Goal: Use online tool/utility: Utilize a website feature to perform a specific function

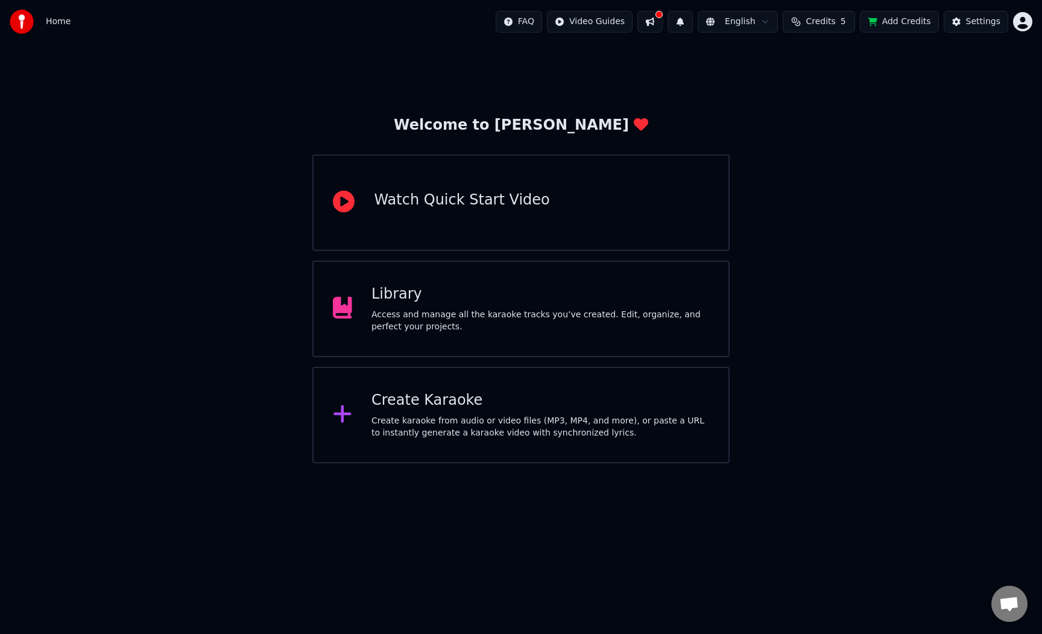
click at [501, 334] on div "Library Access and manage all the karaoke tracks you’ve created. Edit, organize…" at bounding box center [520, 309] width 417 height 97
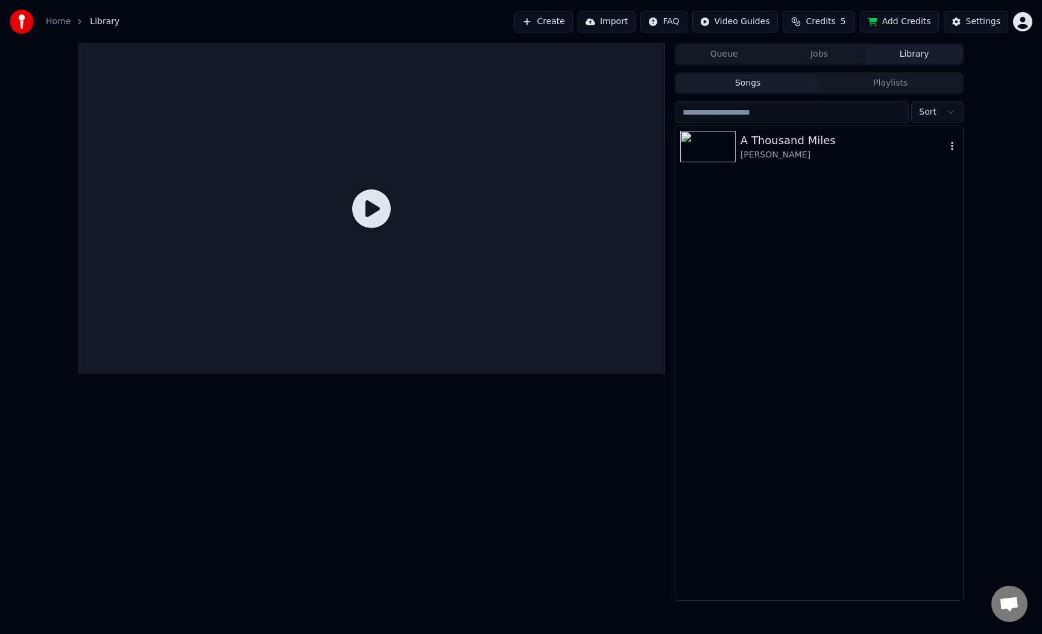
click at [765, 160] on div "[PERSON_NAME]" at bounding box center [844, 155] width 206 height 12
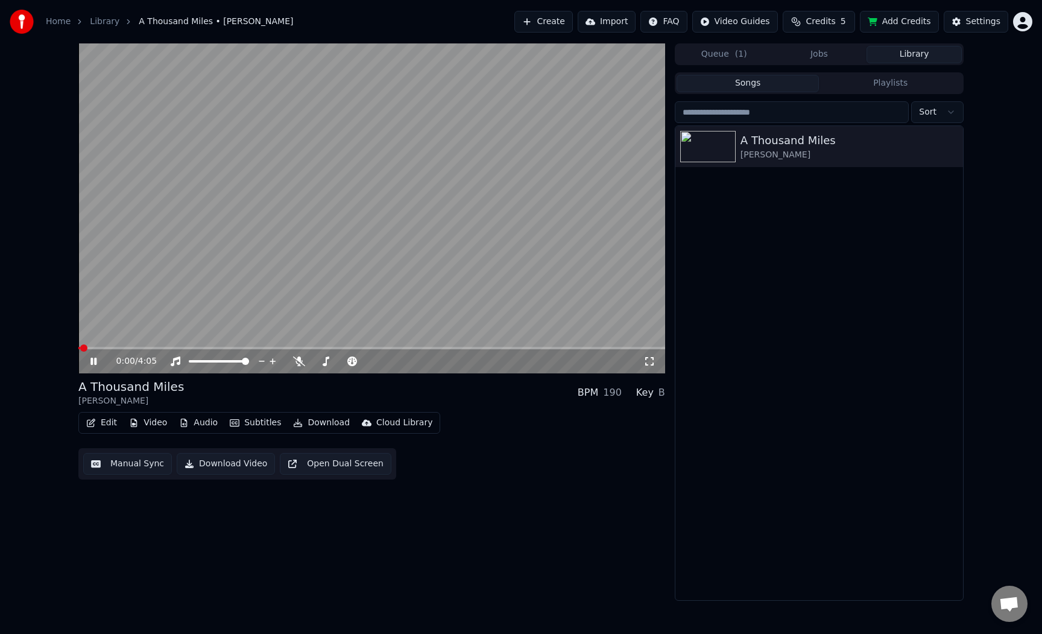
click at [84, 357] on div "0:00 / 4:05" at bounding box center [371, 361] width 577 height 12
click at [96, 364] on icon at bounding box center [93, 361] width 6 height 7
click at [156, 460] on button "Manual Sync" at bounding box center [127, 464] width 89 height 22
